Goal: Information Seeking & Learning: Learn about a topic

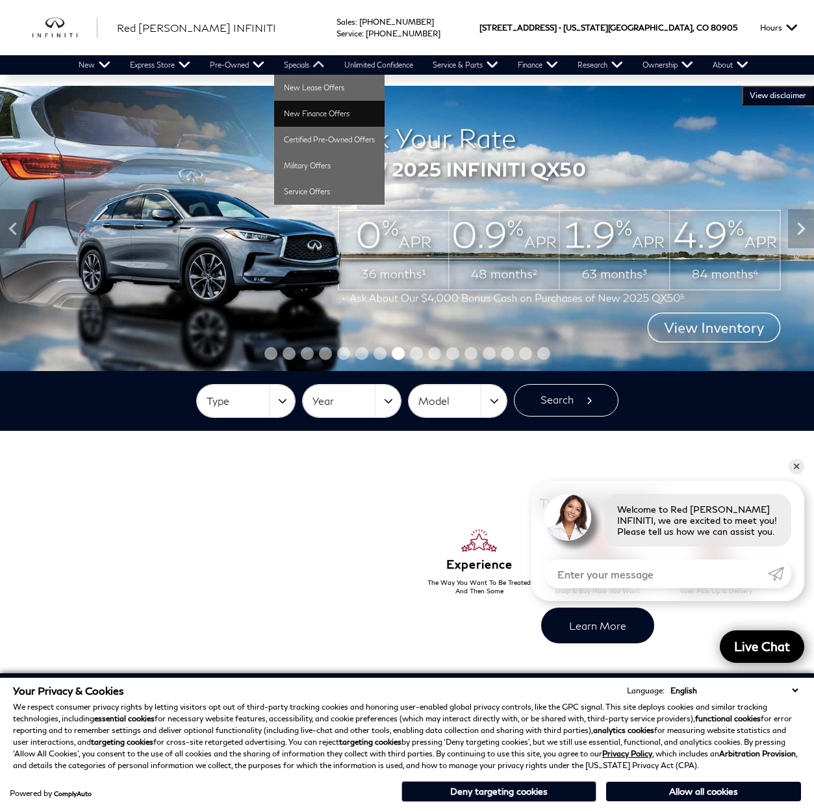
click at [322, 116] on link "New Finance Offers" at bounding box center [329, 114] width 110 height 26
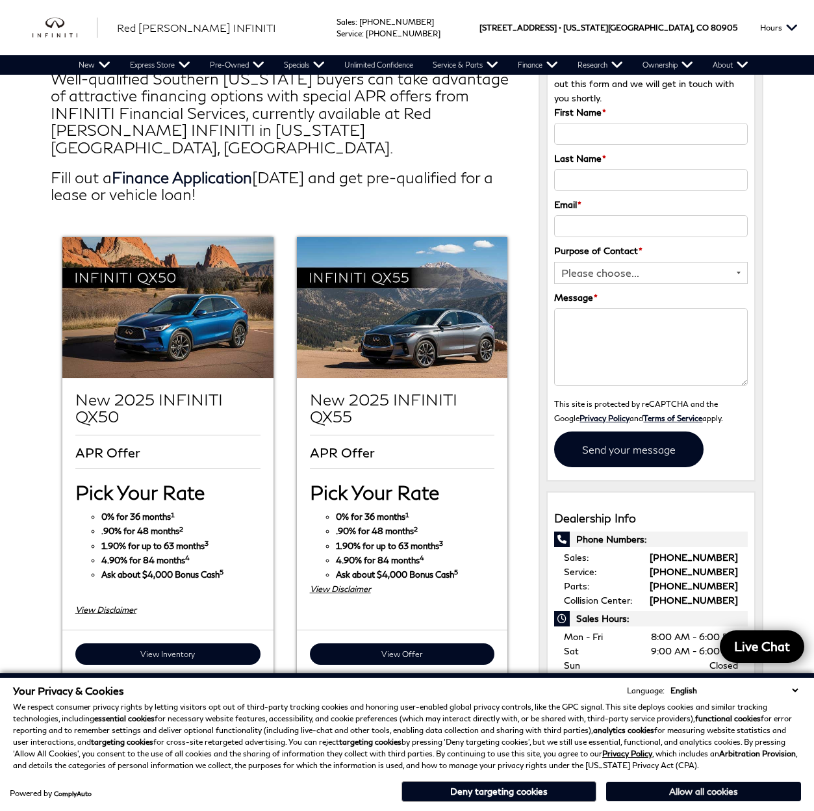
click at [692, 789] on button "Allow all cookies" at bounding box center [703, 790] width 195 height 19
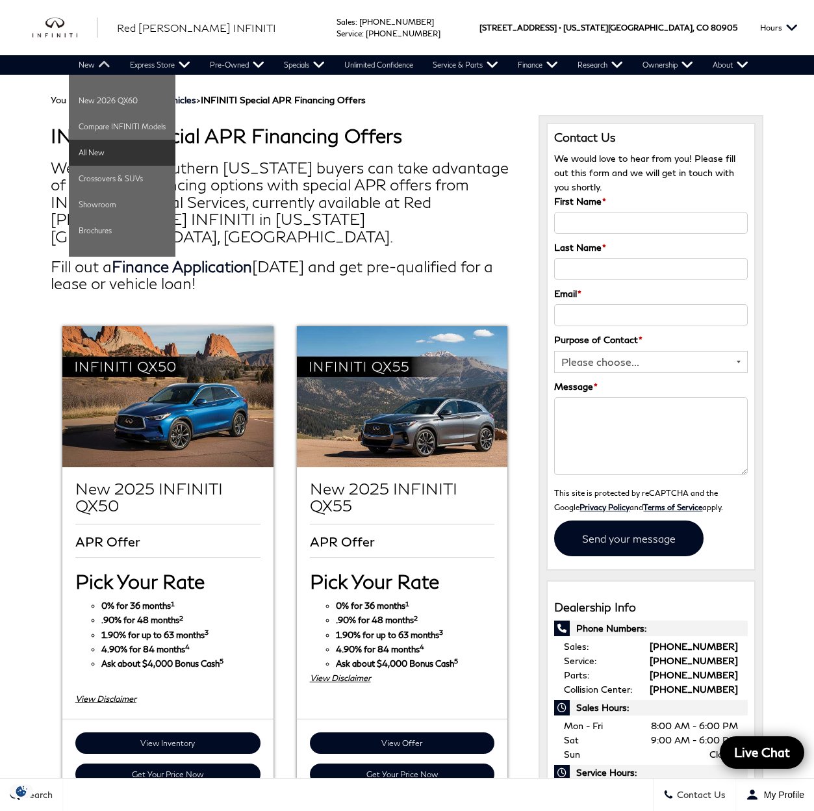
click at [114, 155] on link "All New" at bounding box center [122, 153] width 107 height 26
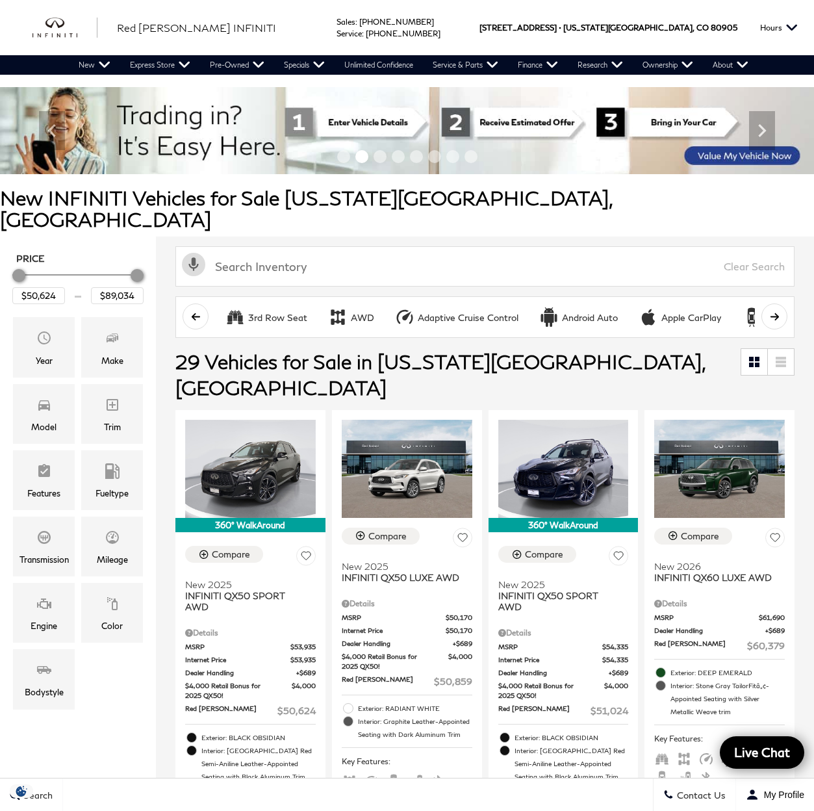
drag, startPoint x: 22, startPoint y: 255, endPoint x: 6, endPoint y: 256, distance: 16.3
click at [6, 256] on div "Price $50,624 $89,034 Year Make Model Trim Features Fueltype Transmission Milea…" at bounding box center [78, 483] width 156 height 495
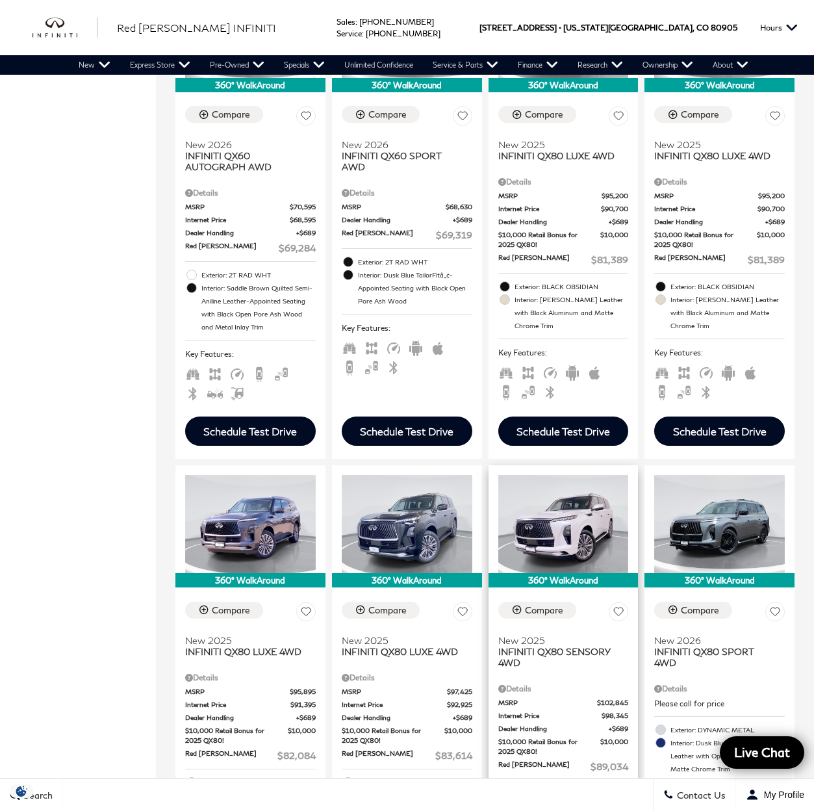
scroll to position [1446, 0]
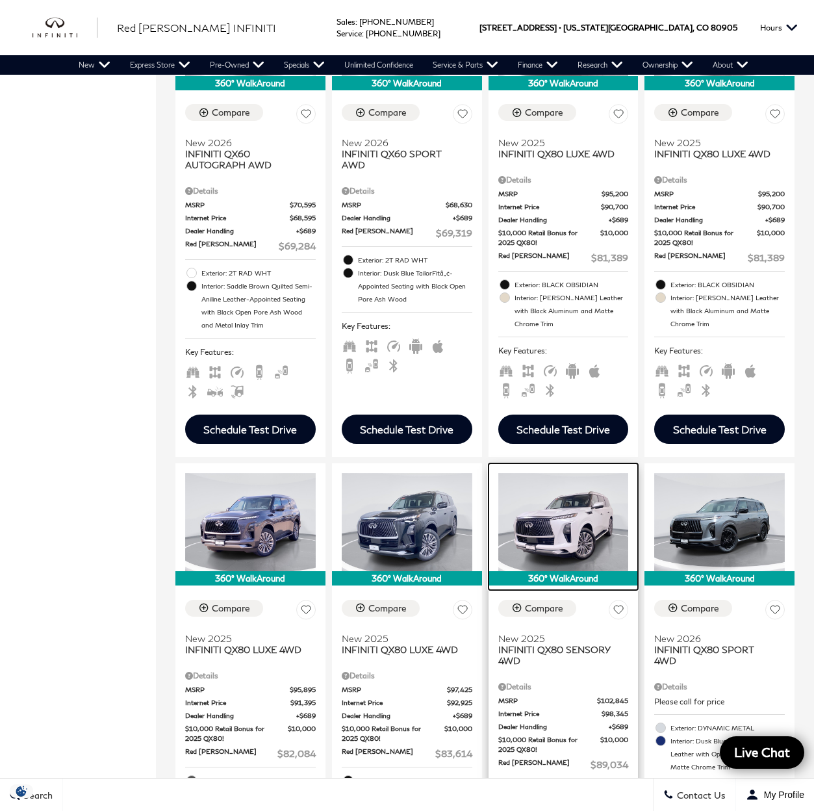
click at [568, 474] on img at bounding box center [563, 522] width 131 height 98
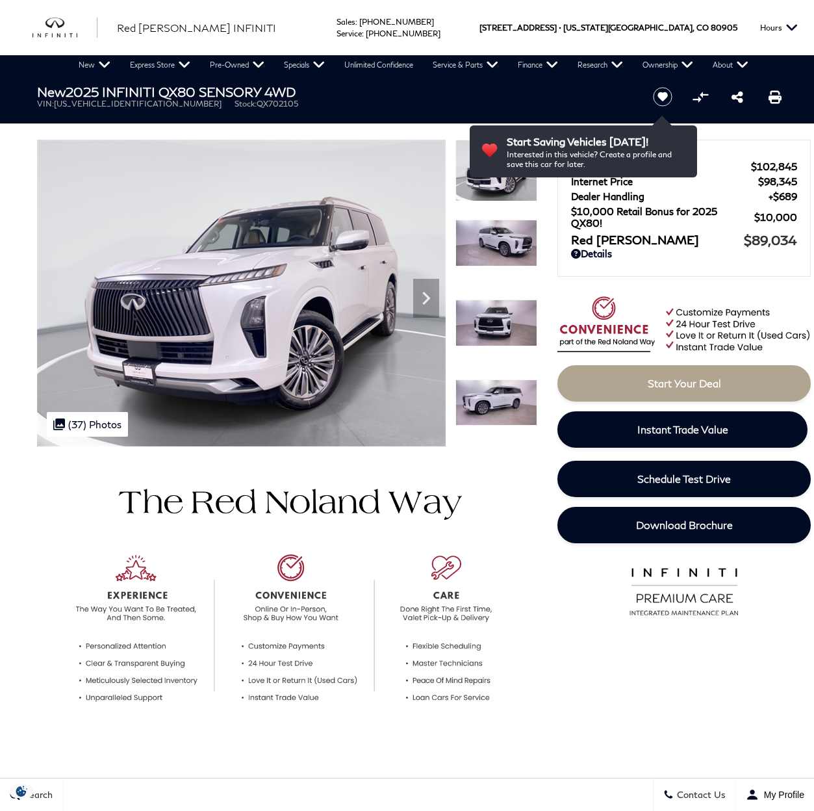
click at [496, 397] on img at bounding box center [496, 402] width 82 height 47
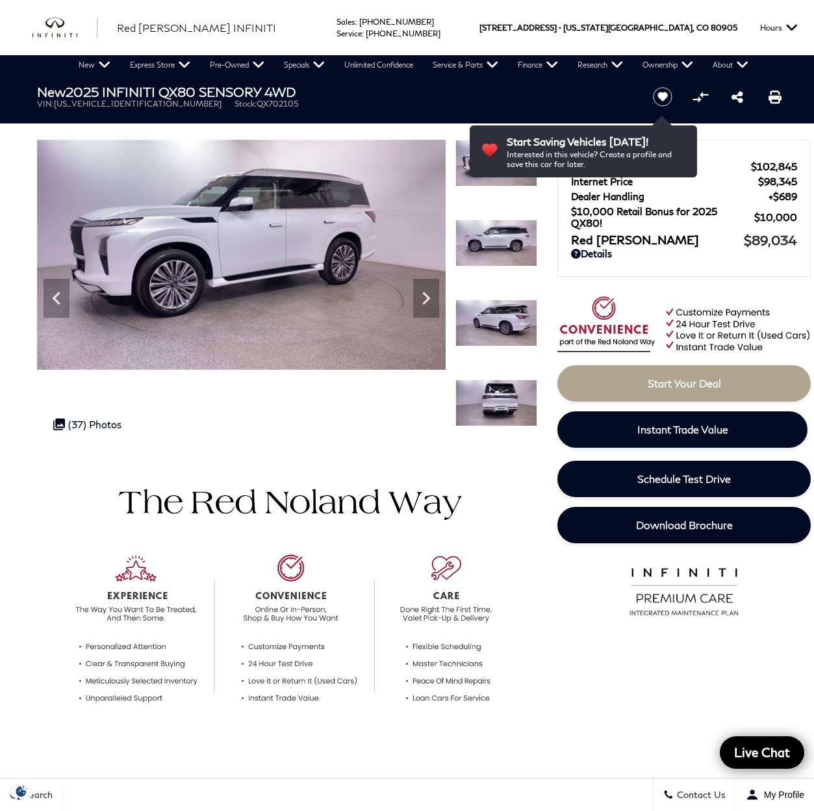
click at [531, 225] on img at bounding box center [496, 243] width 82 height 47
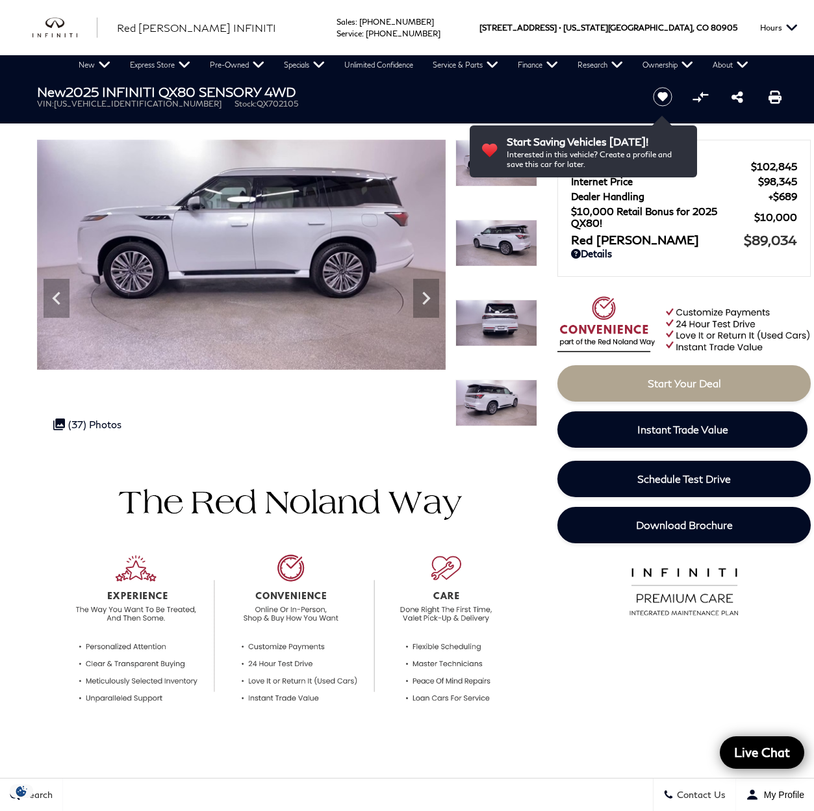
click at [507, 401] on img at bounding box center [496, 402] width 82 height 47
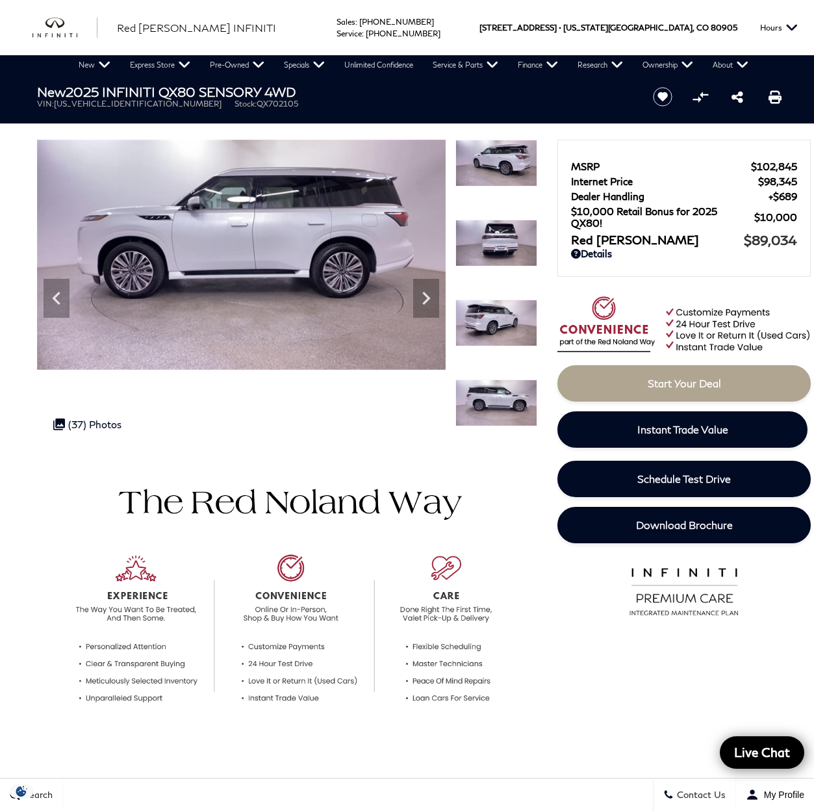
click at [507, 401] on img at bounding box center [496, 402] width 82 height 47
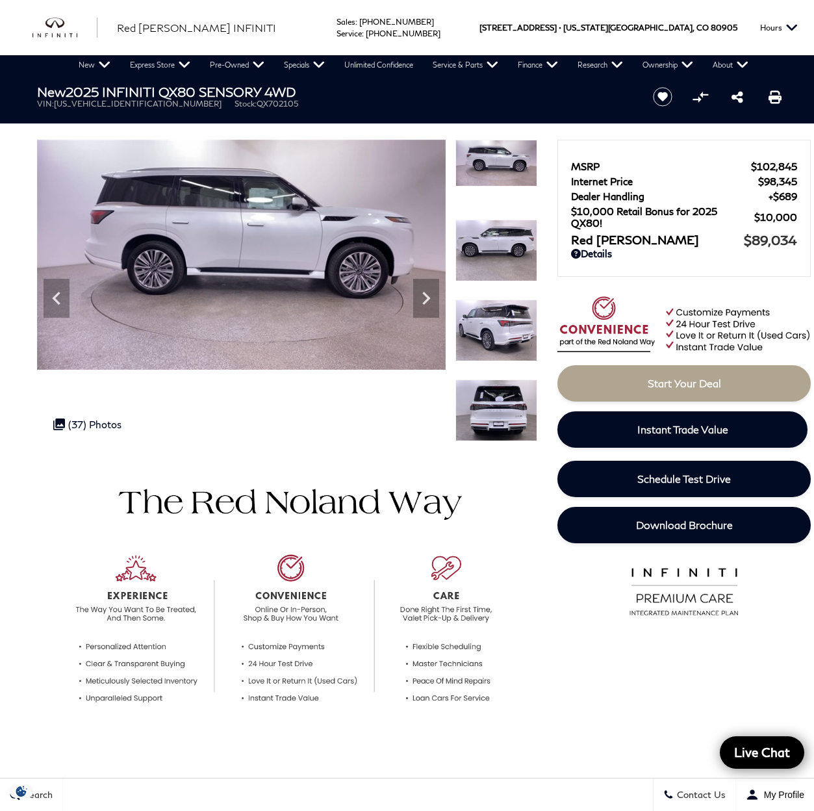
click at [505, 419] on img at bounding box center [496, 410] width 82 height 62
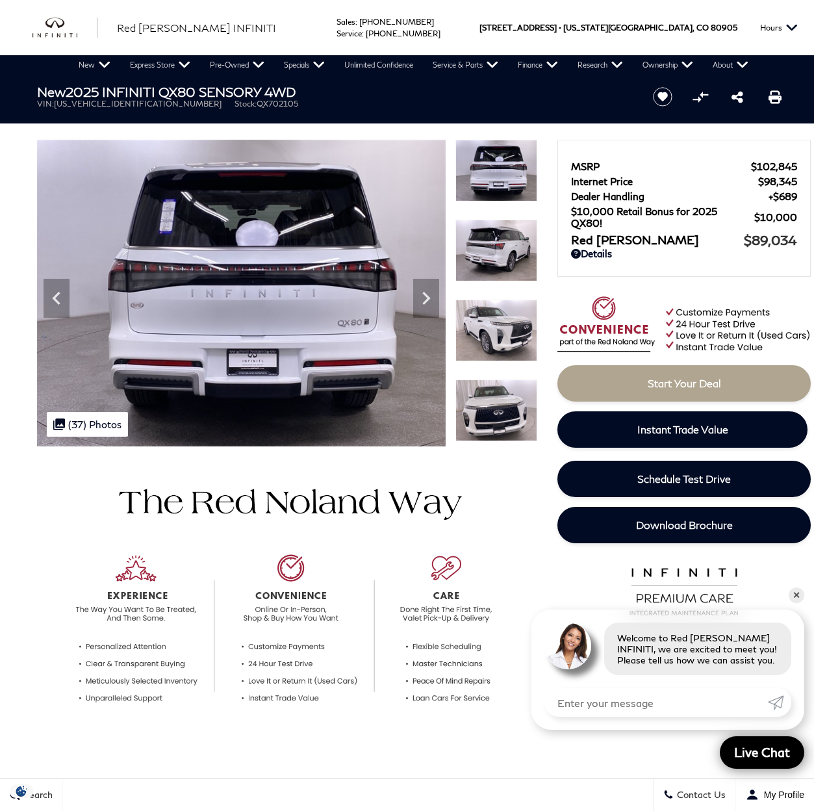
click at [515, 434] on img at bounding box center [496, 410] width 82 height 62
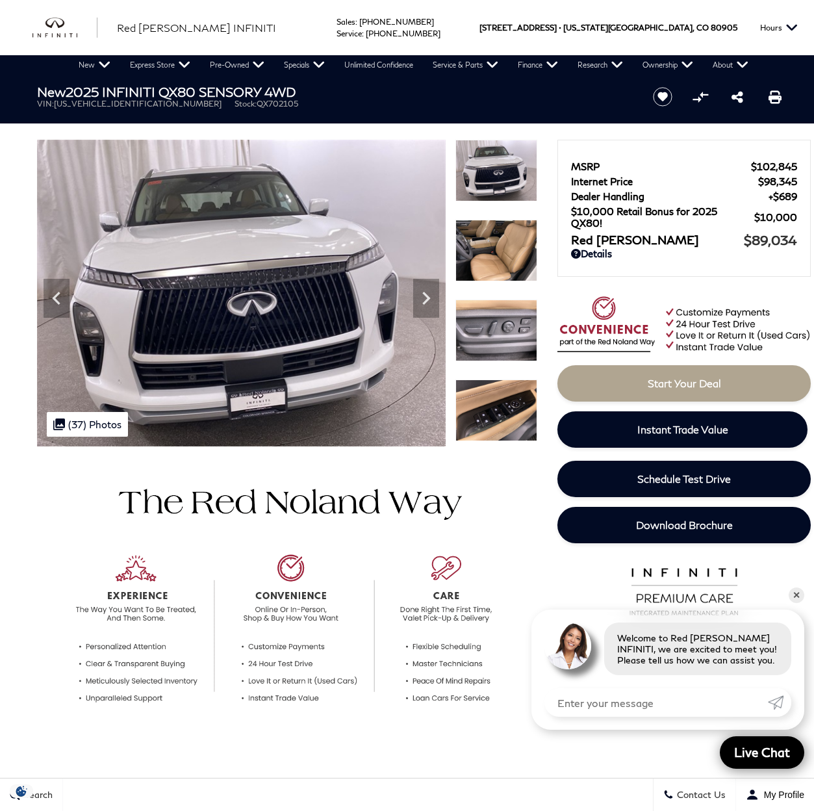
click at [515, 425] on img at bounding box center [496, 410] width 82 height 62
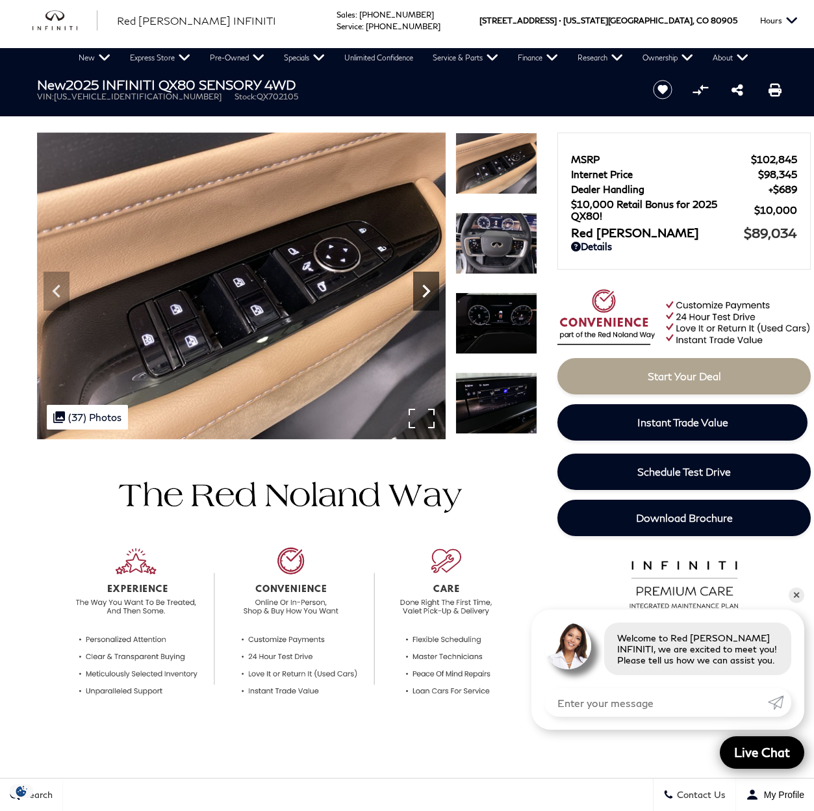
scroll to position [8, 0]
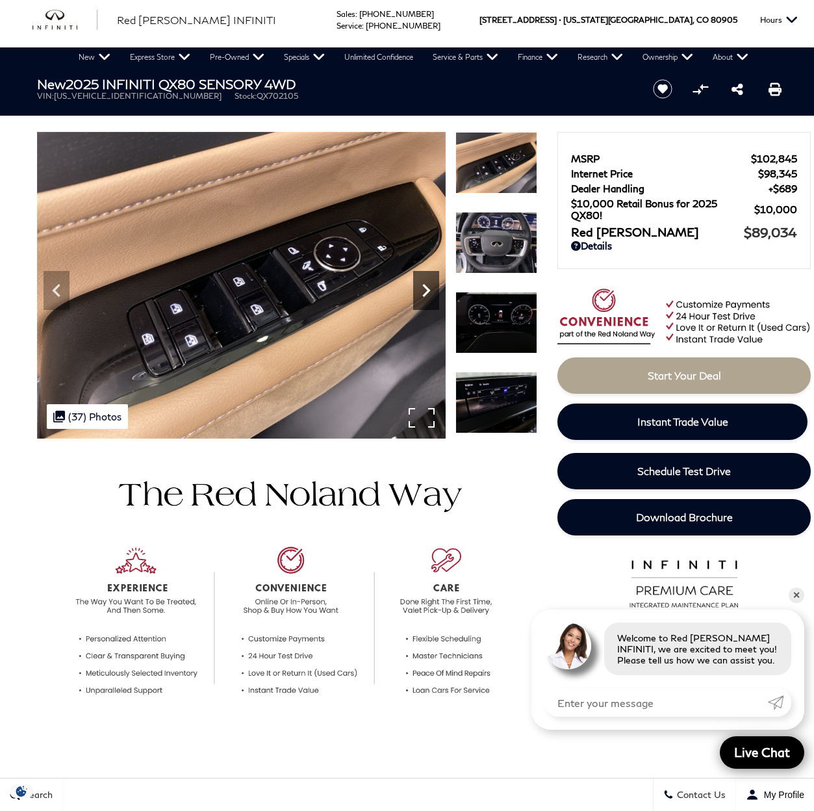
click at [424, 291] on icon "Next" at bounding box center [426, 290] width 26 height 26
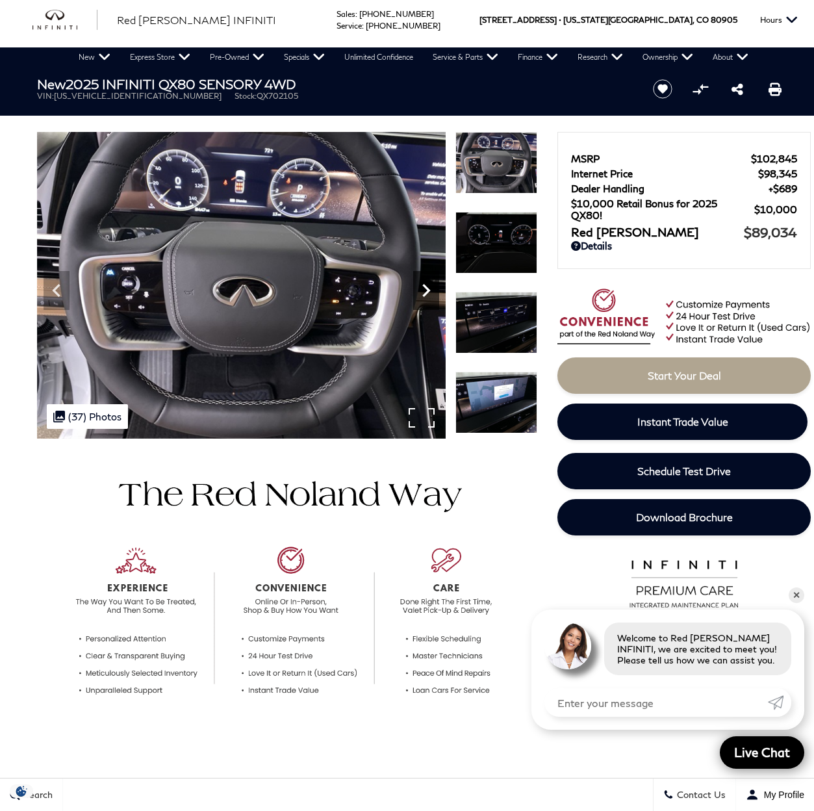
click at [424, 291] on icon "Next" at bounding box center [426, 290] width 26 height 26
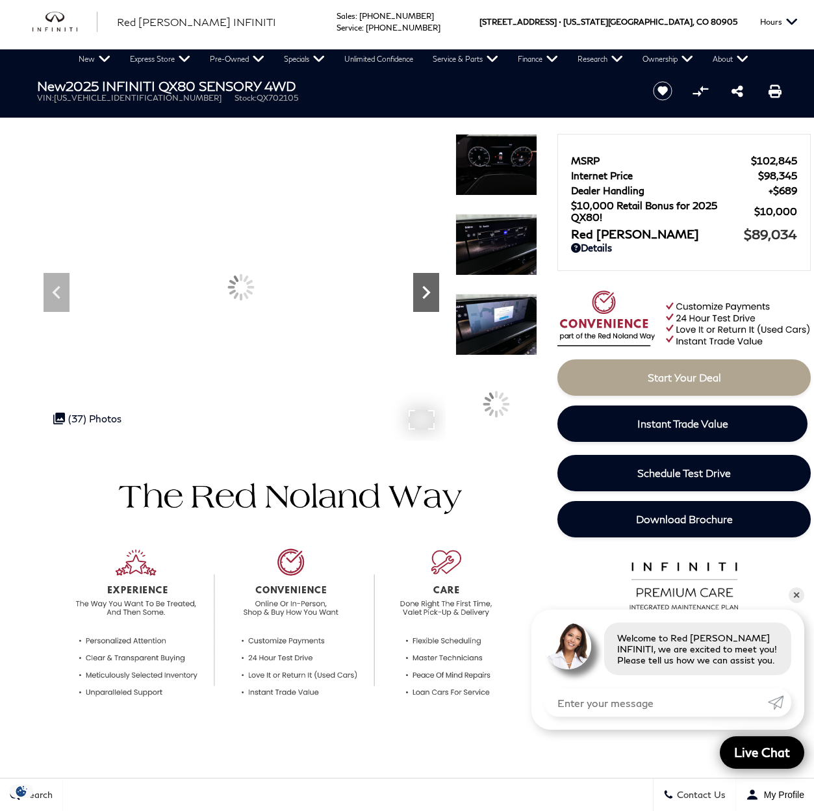
scroll to position [5, 0]
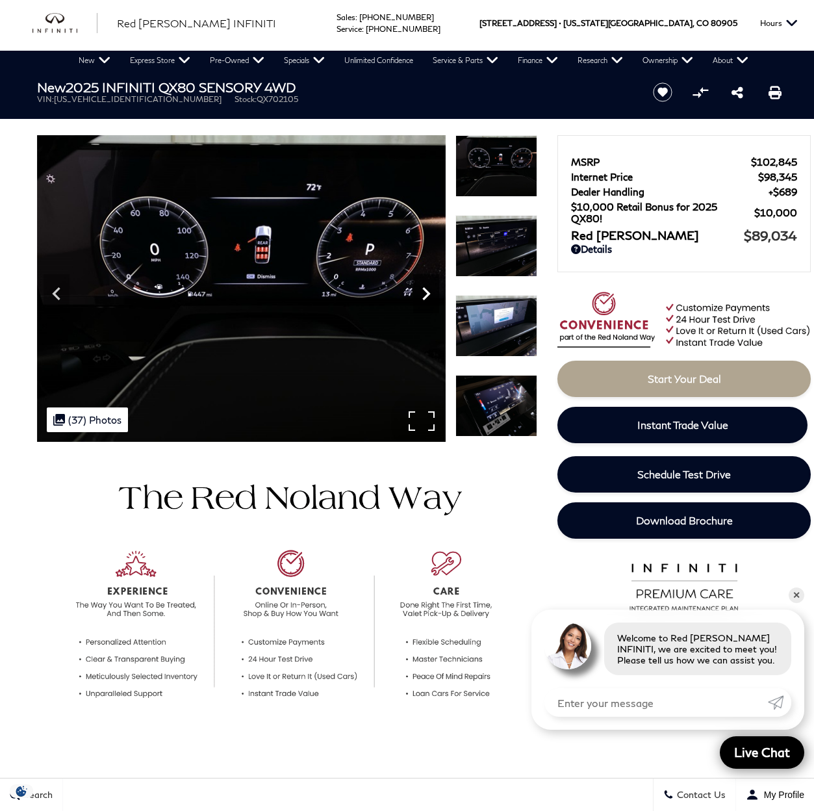
click at [424, 291] on icon "Next" at bounding box center [426, 294] width 26 height 26
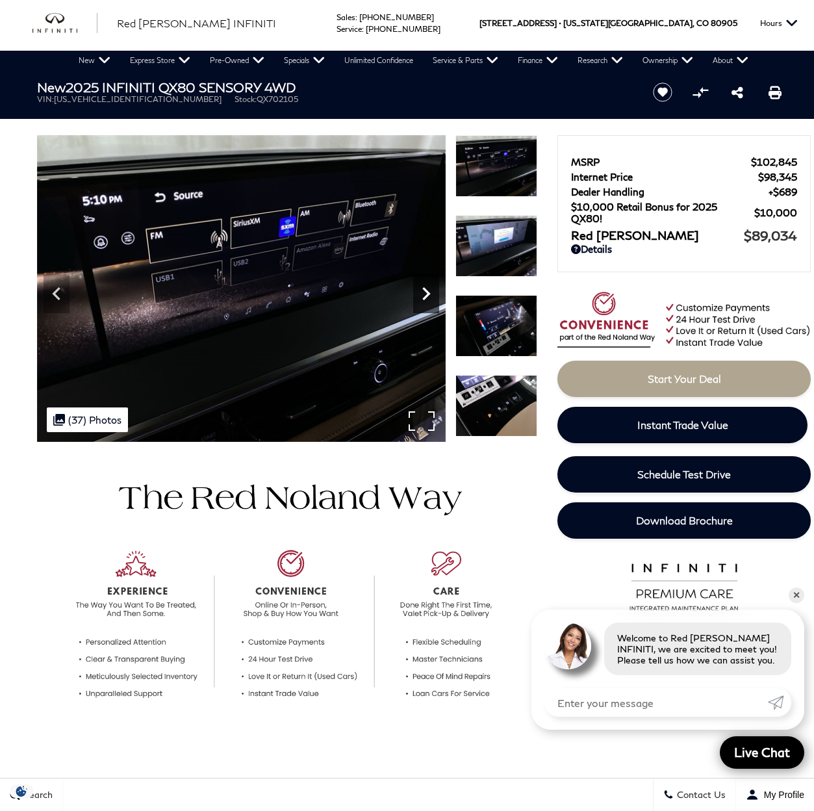
click at [424, 291] on icon "Next" at bounding box center [426, 294] width 26 height 26
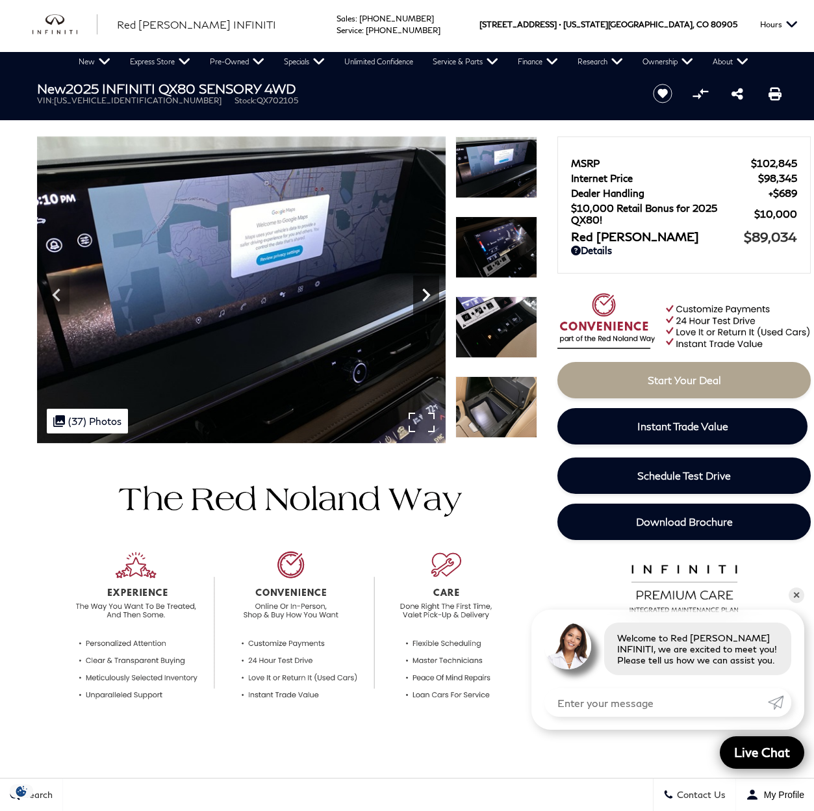
click at [424, 291] on icon "Next" at bounding box center [426, 294] width 8 height 13
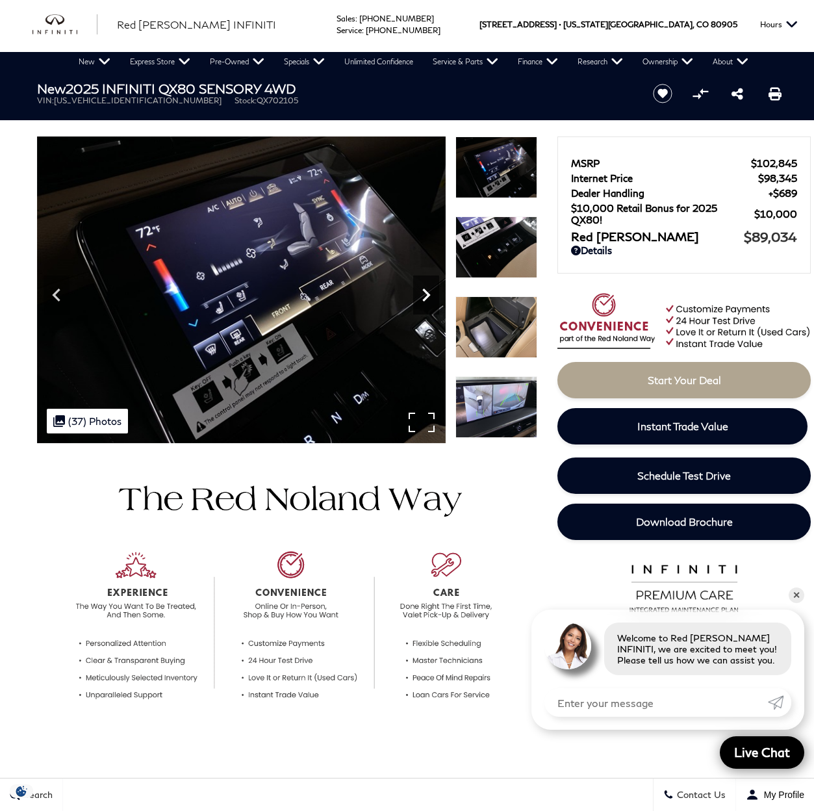
click at [424, 291] on icon "Next" at bounding box center [426, 294] width 8 height 13
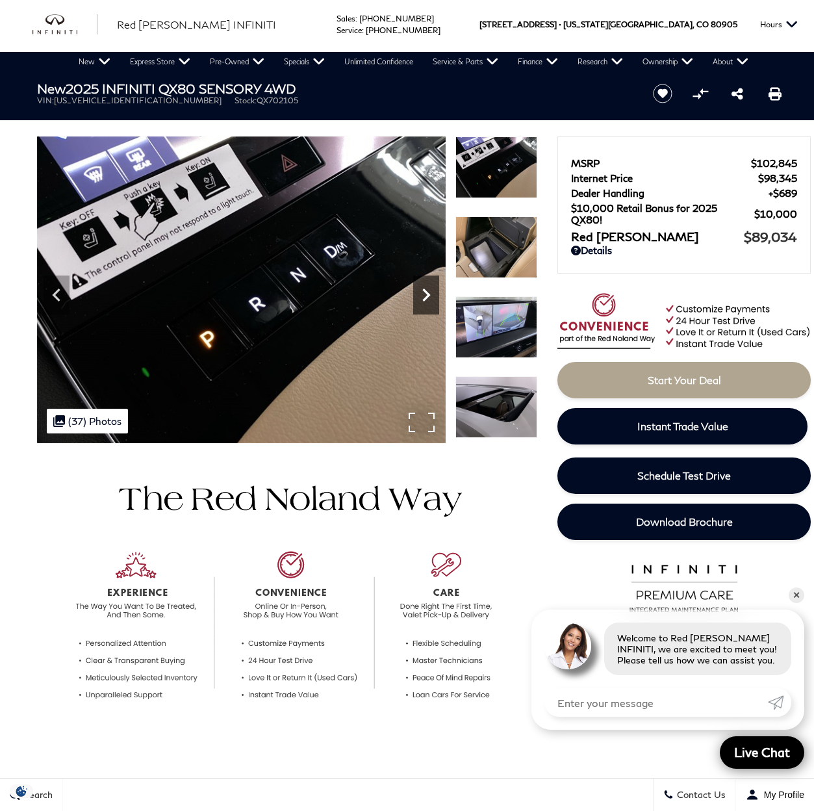
click at [424, 291] on icon "Next" at bounding box center [426, 294] width 8 height 13
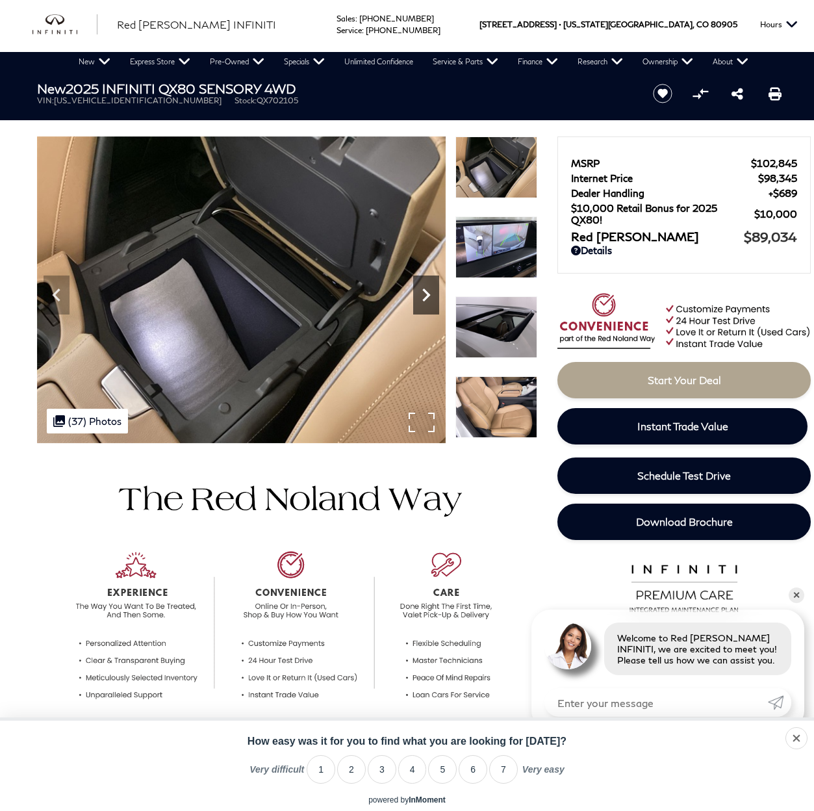
click at [424, 291] on icon "Next" at bounding box center [426, 294] width 8 height 13
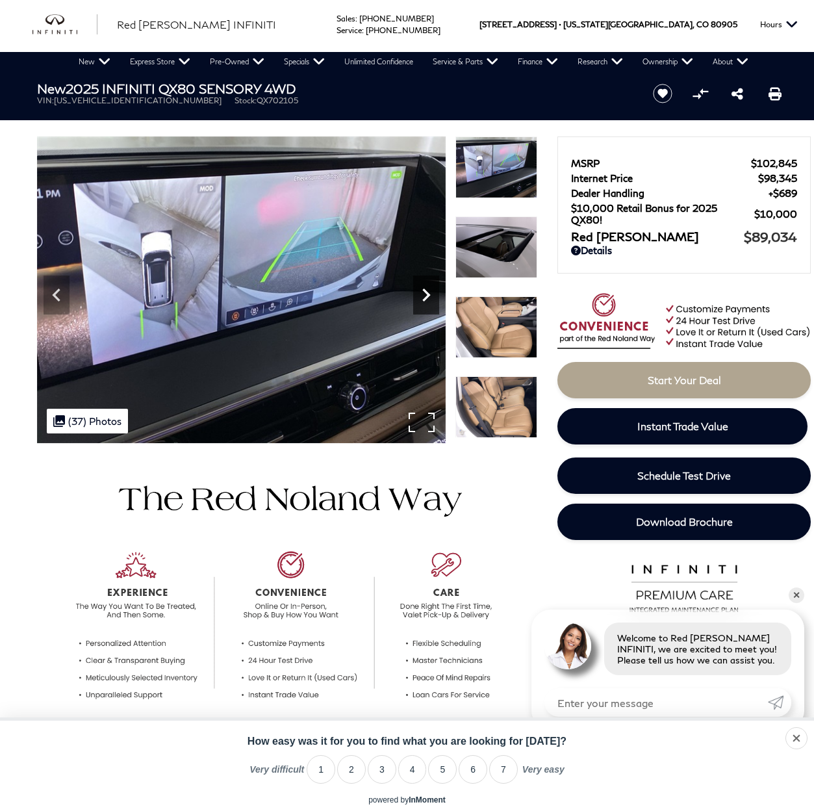
click at [424, 291] on icon "Next" at bounding box center [426, 294] width 8 height 13
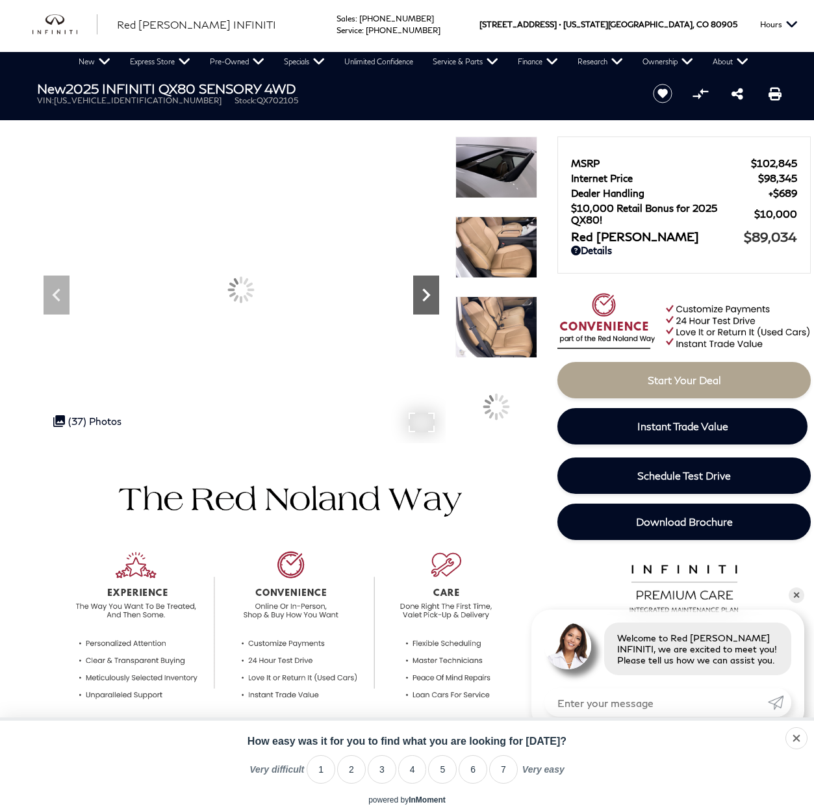
scroll to position [6, 0]
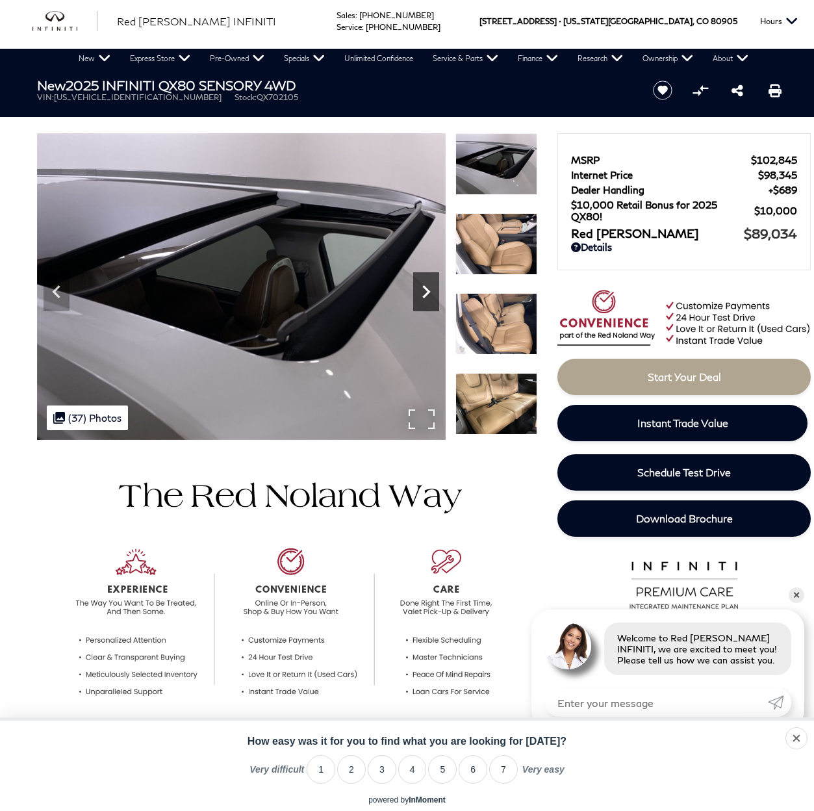
click at [424, 291] on icon "Next" at bounding box center [426, 292] width 26 height 26
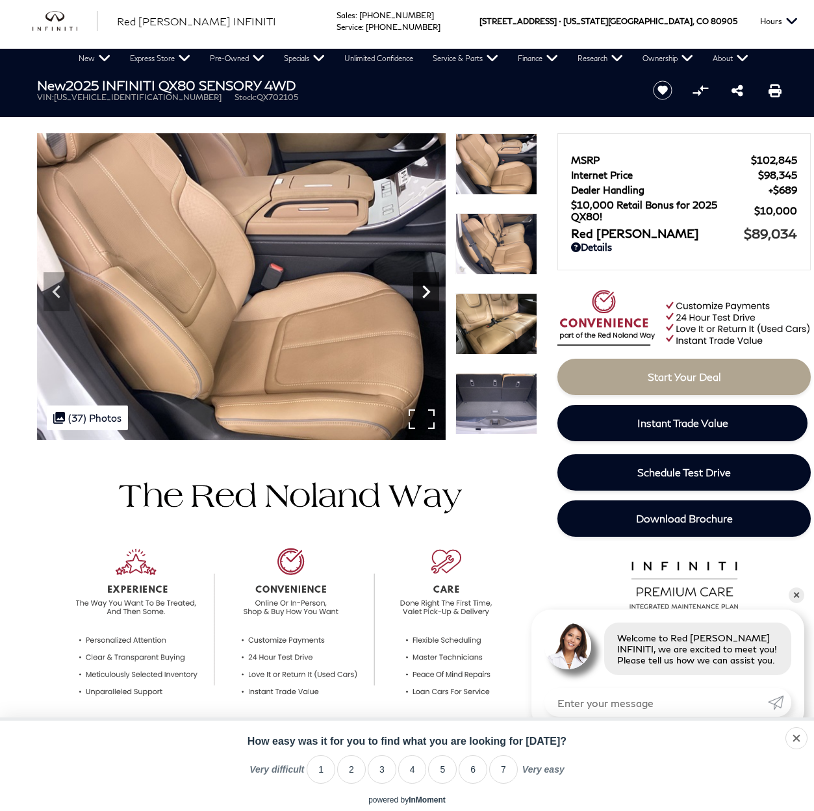
click at [424, 291] on icon "Next" at bounding box center [426, 292] width 26 height 26
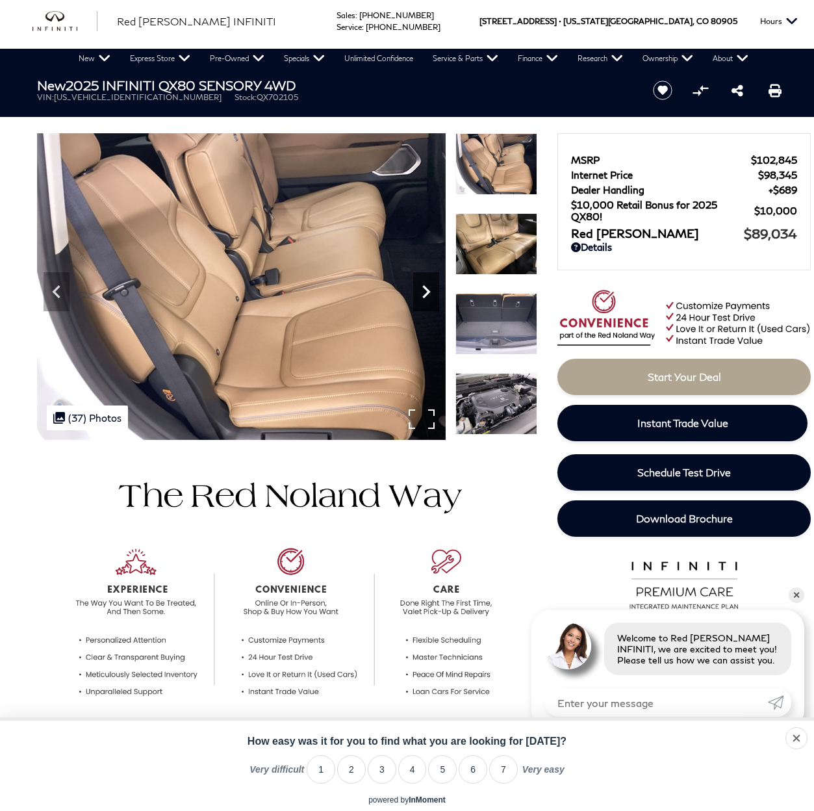
click at [424, 291] on icon "Next" at bounding box center [426, 292] width 26 height 26
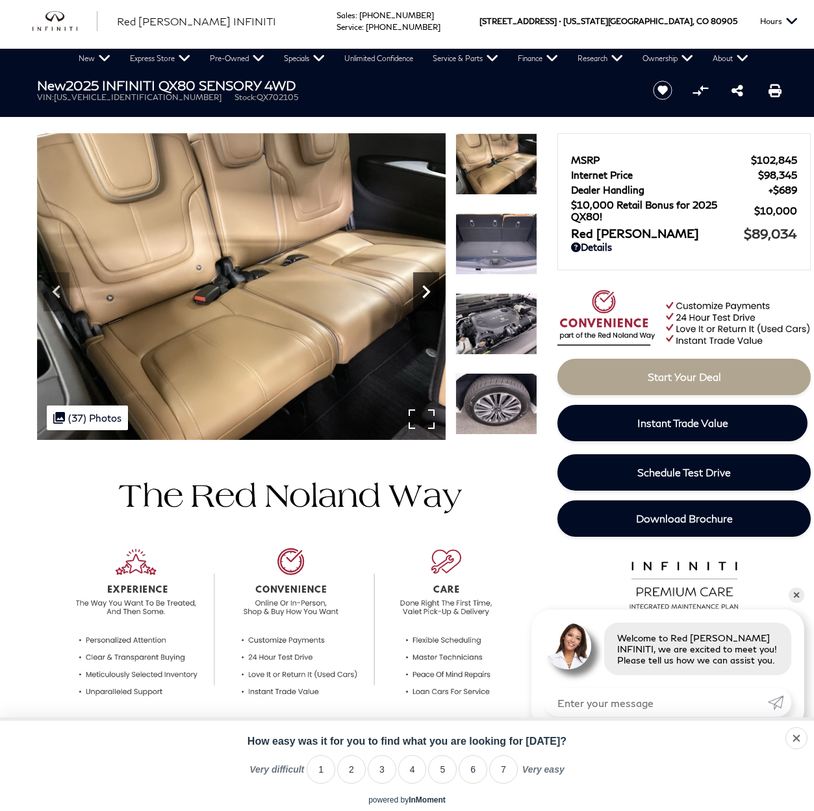
click at [424, 291] on icon "Next" at bounding box center [426, 292] width 26 height 26
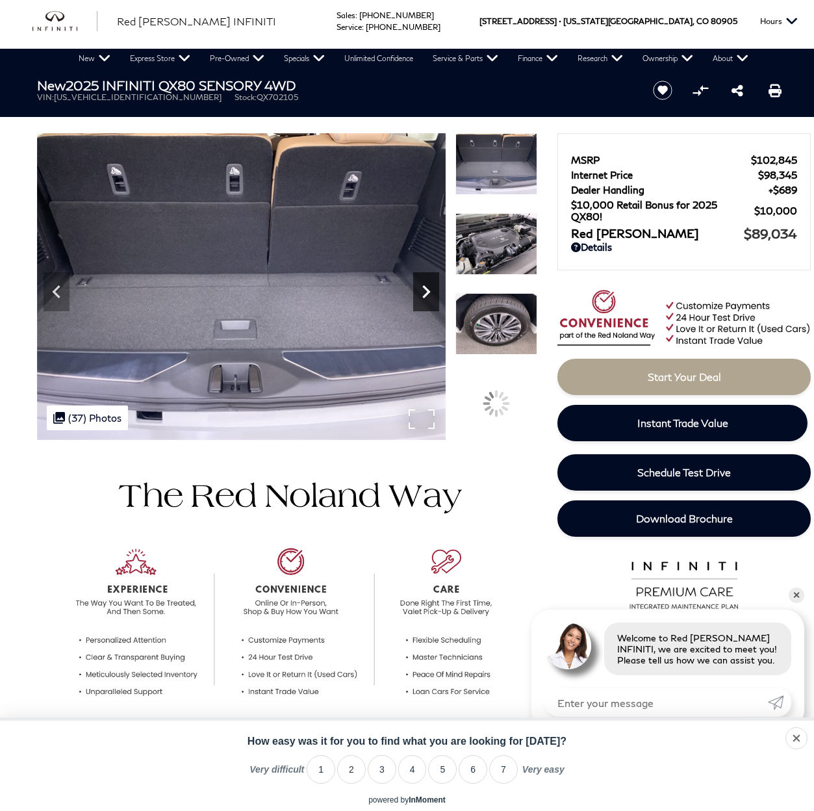
scroll to position [6, 1]
click at [424, 291] on icon "Next" at bounding box center [426, 292] width 26 height 26
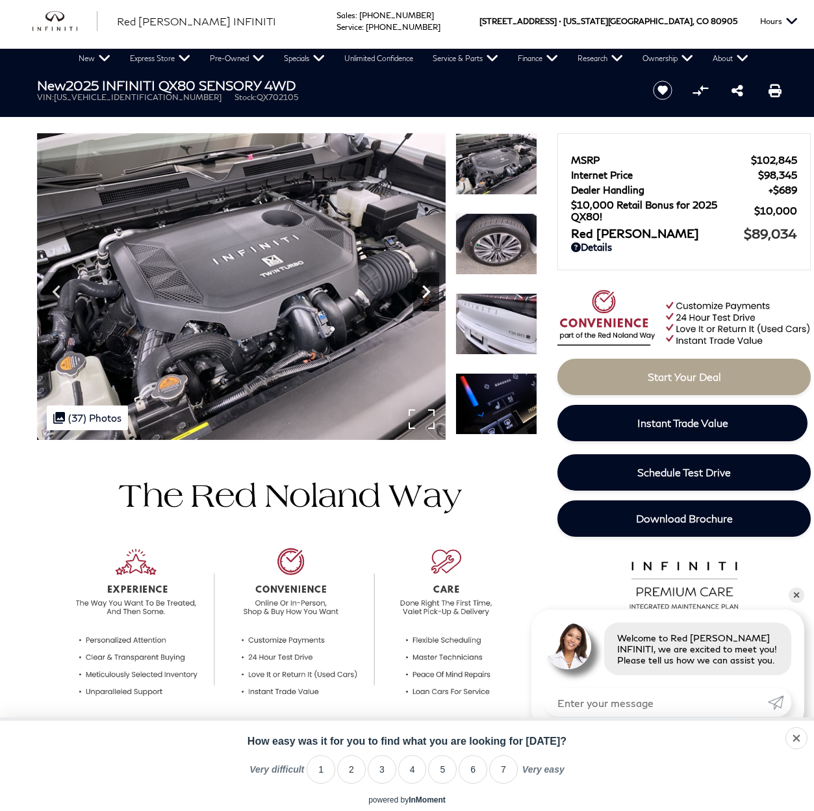
click at [424, 291] on icon "Next" at bounding box center [426, 292] width 26 height 26
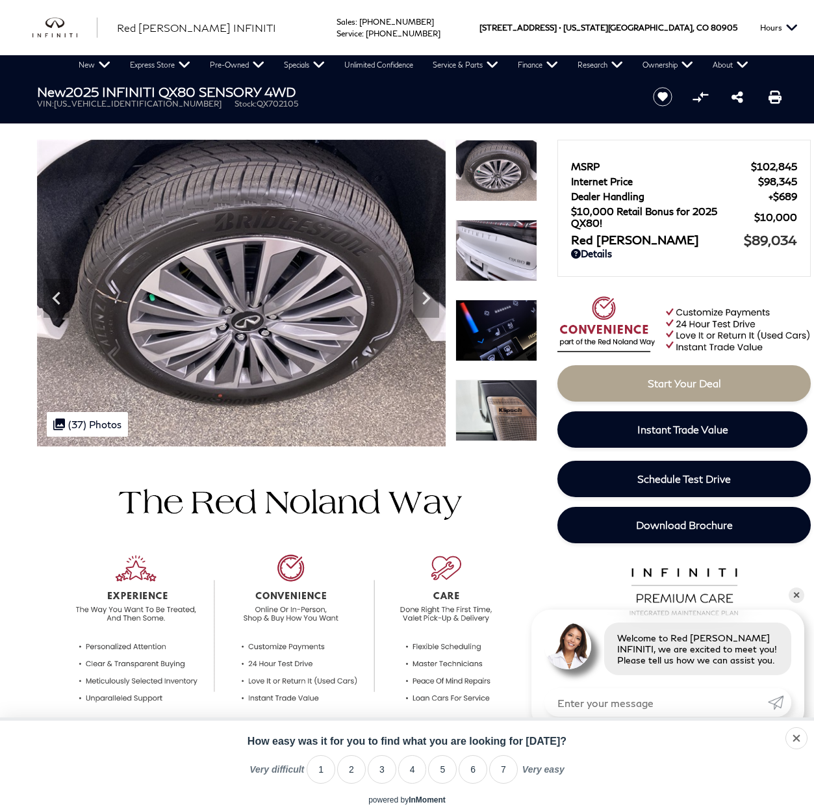
scroll to position [0, 0]
click at [153, 86] on link "Shop All Models" at bounding box center [163, 88] width 87 height 26
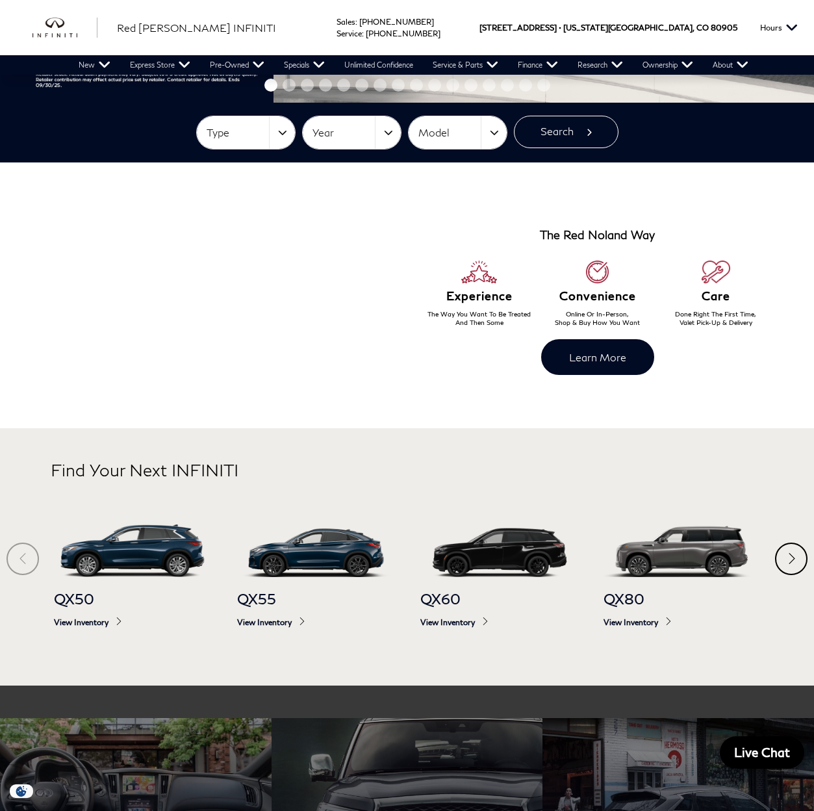
scroll to position [274, 0]
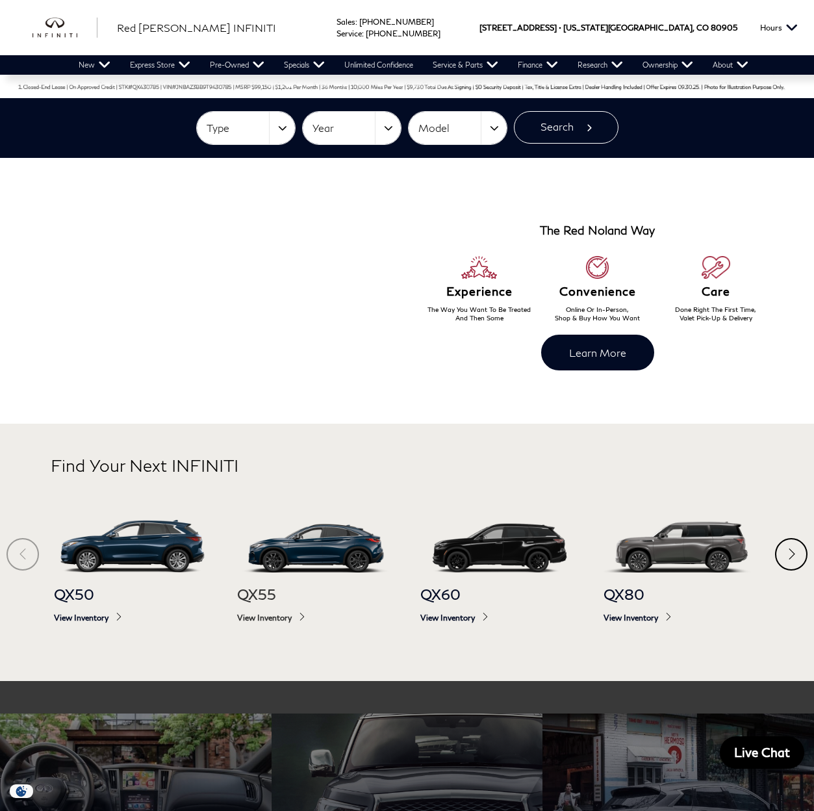
click at [301, 531] on img at bounding box center [315, 546] width 157 height 53
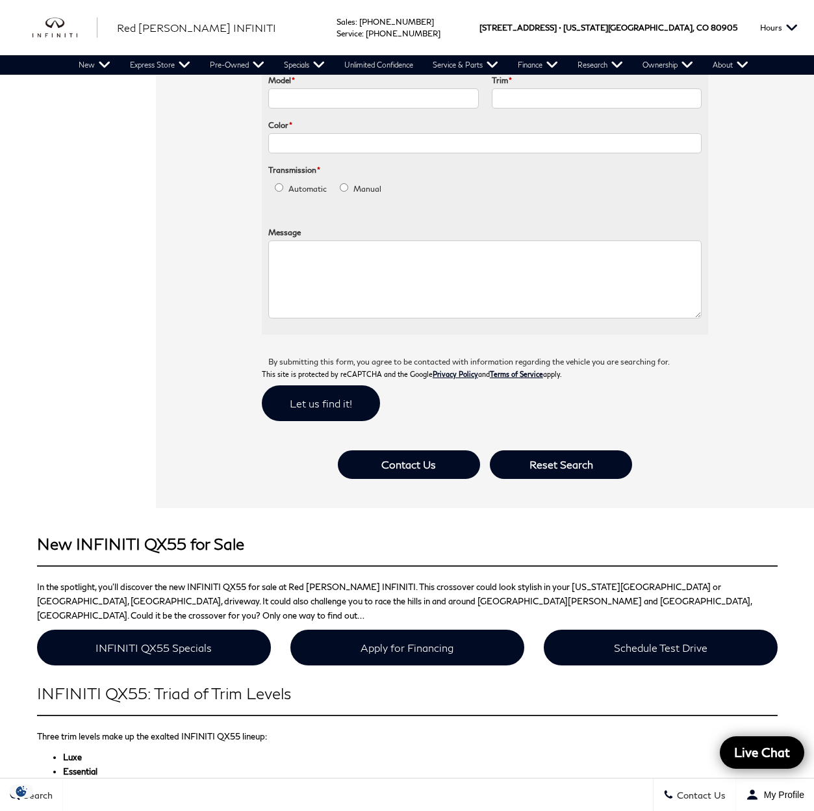
scroll to position [774, 0]
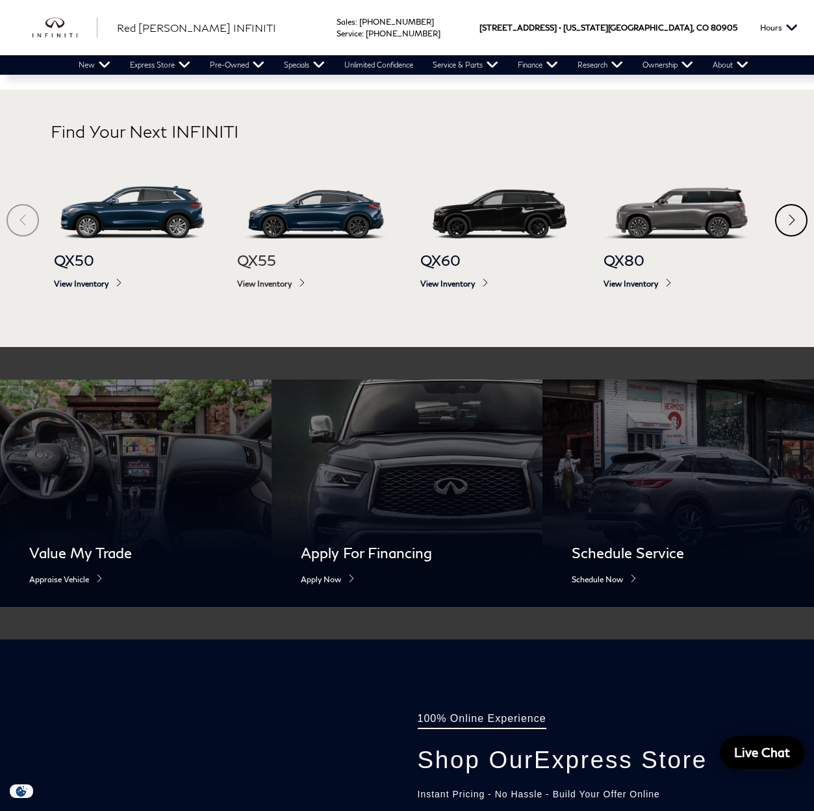
scroll to position [623, 0]
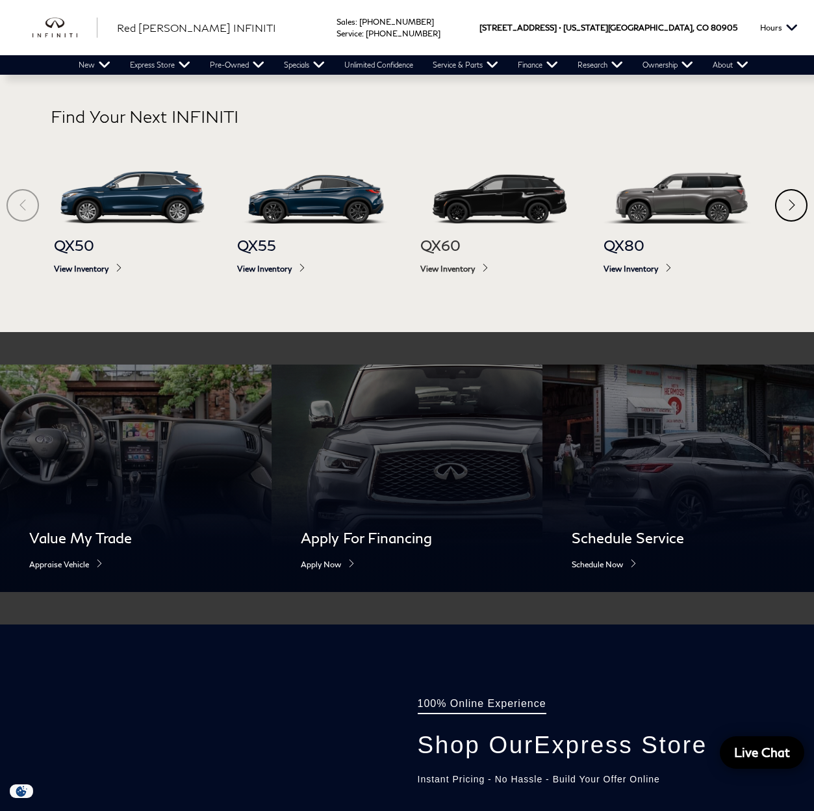
click at [434, 268] on span "View Inventory" at bounding box center [498, 269] width 157 height 10
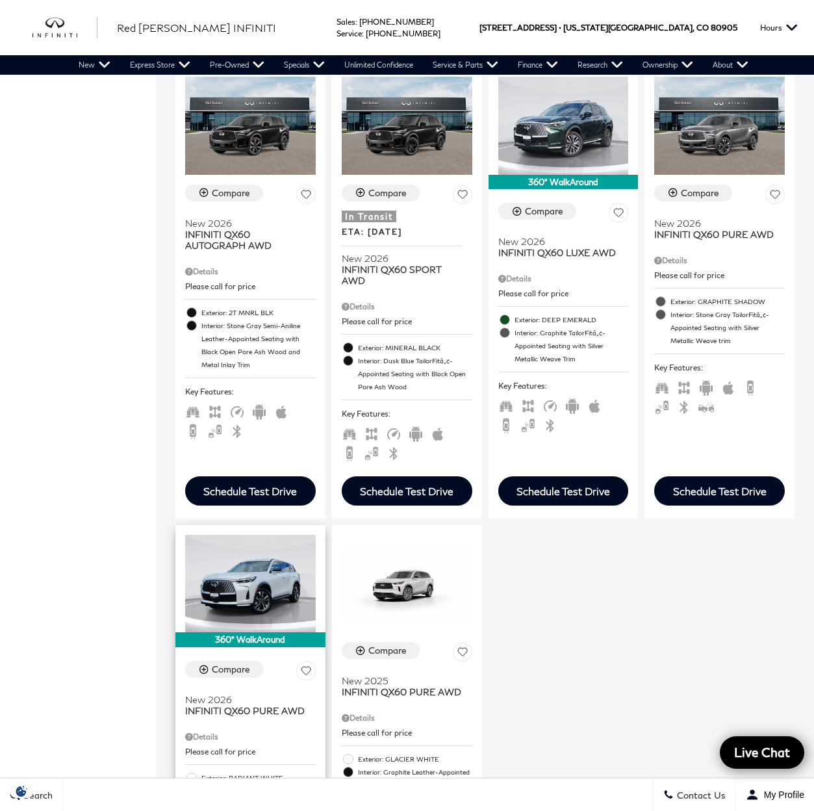
scroll to position [1737, 0]
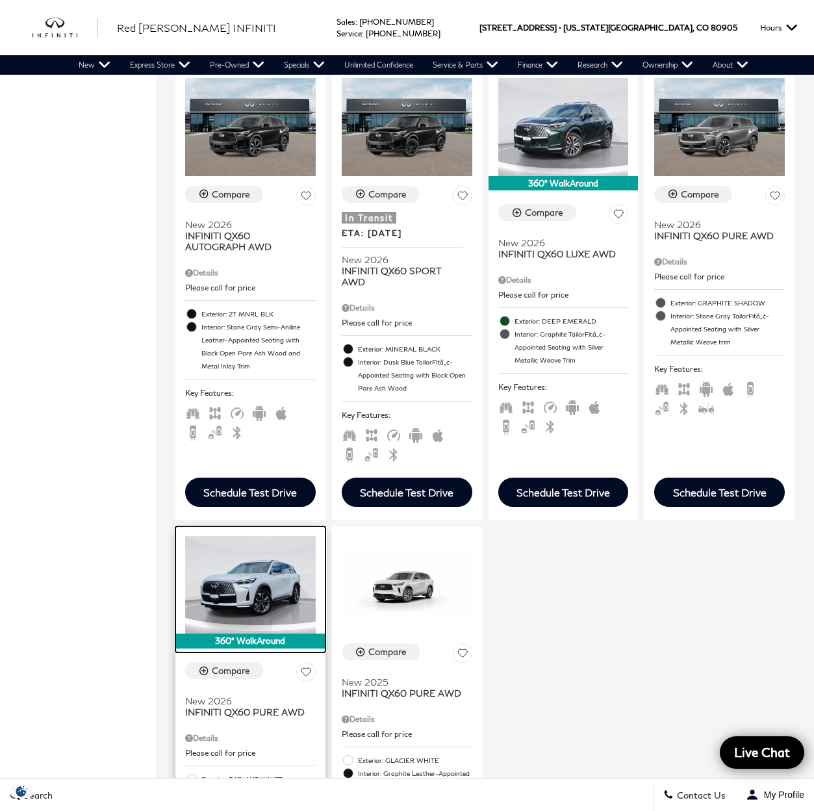
click at [256, 570] on img at bounding box center [250, 585] width 131 height 98
